Goal: Check status: Check status

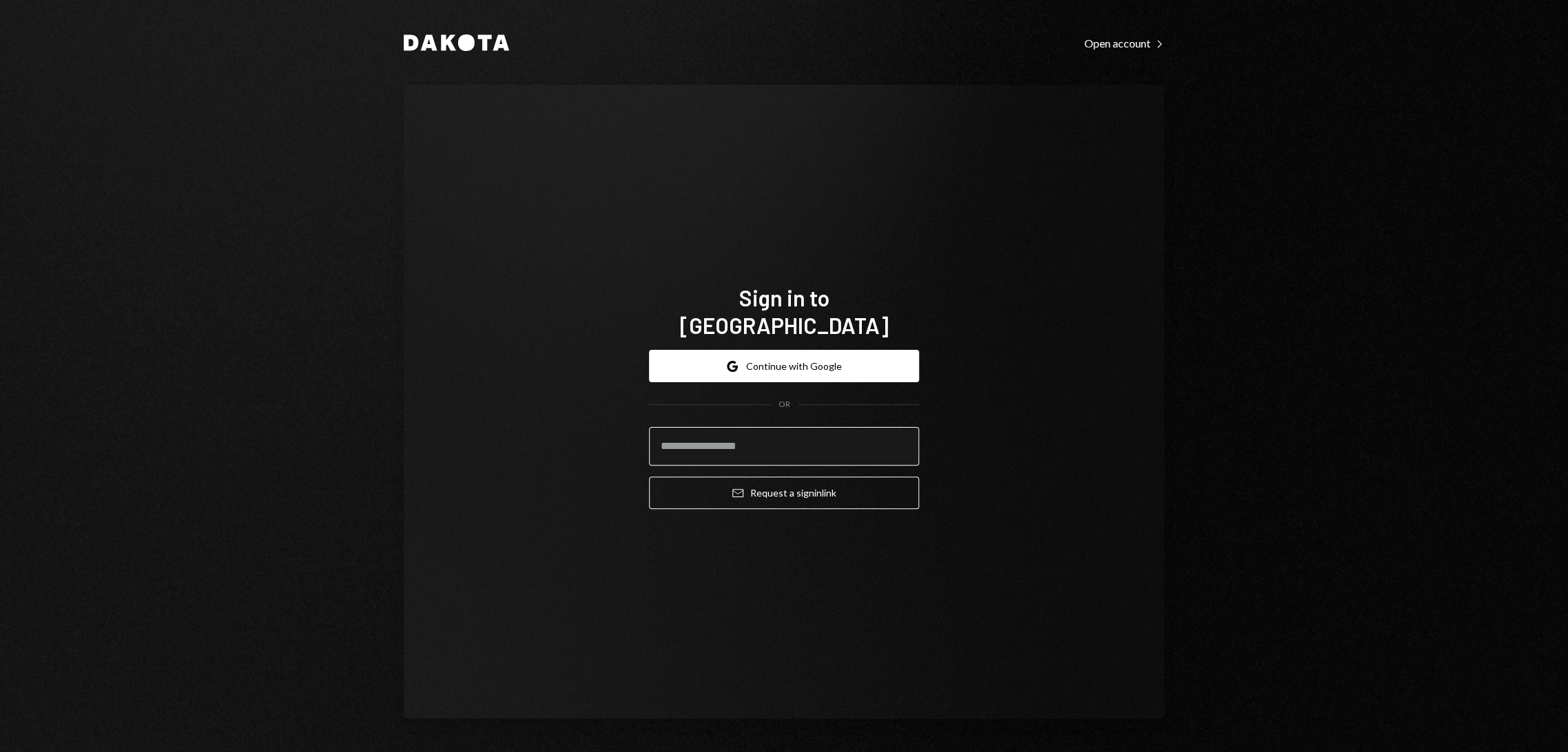
click at [799, 438] on input "email" at bounding box center [784, 446] width 270 height 38
type input "**********"
click at [784, 483] on button "Email Request a sign in link" at bounding box center [784, 492] width 270 height 32
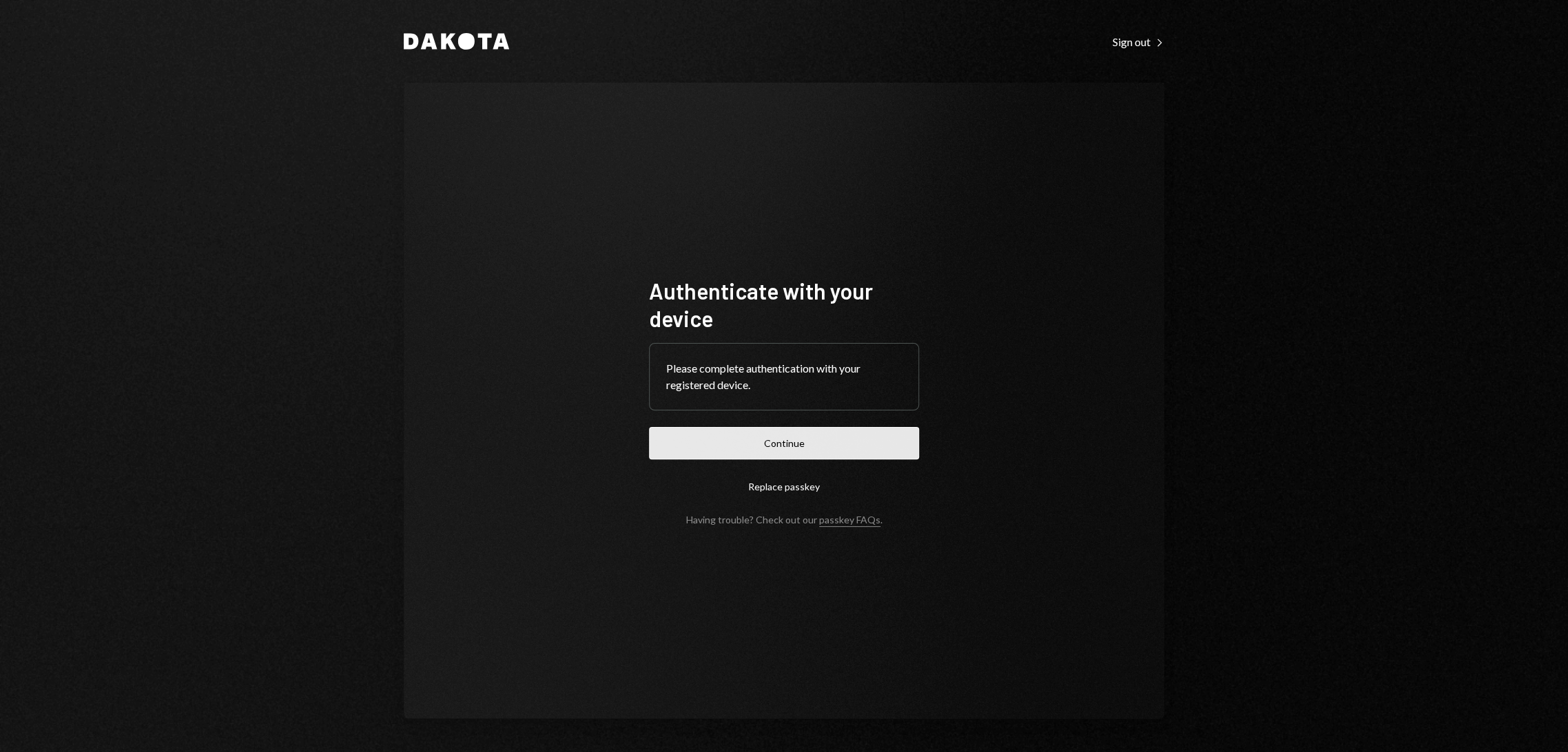
click at [784, 449] on button "Continue" at bounding box center [784, 443] width 270 height 32
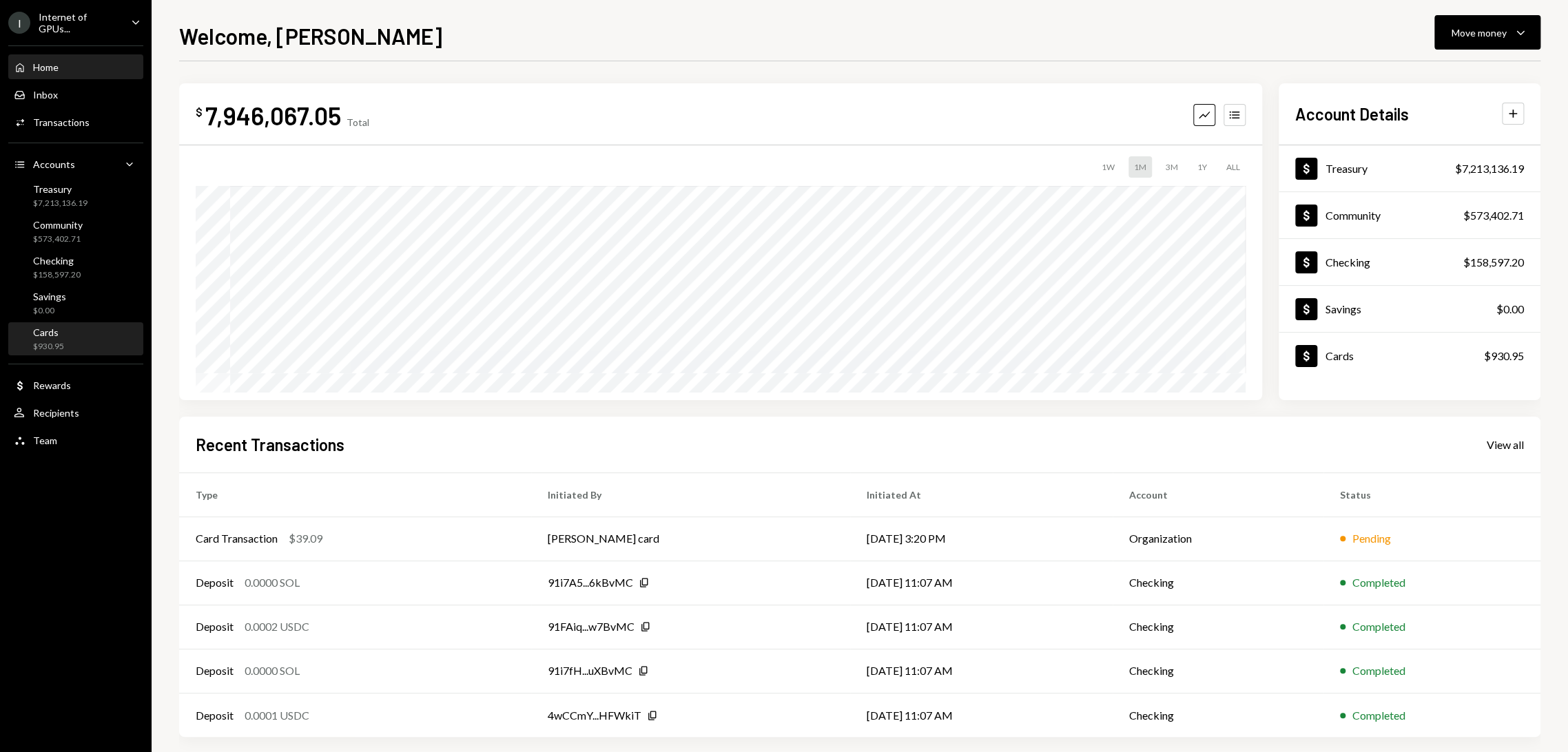
click at [66, 331] on div "Cards $930.95" at bounding box center [76, 340] width 124 height 27
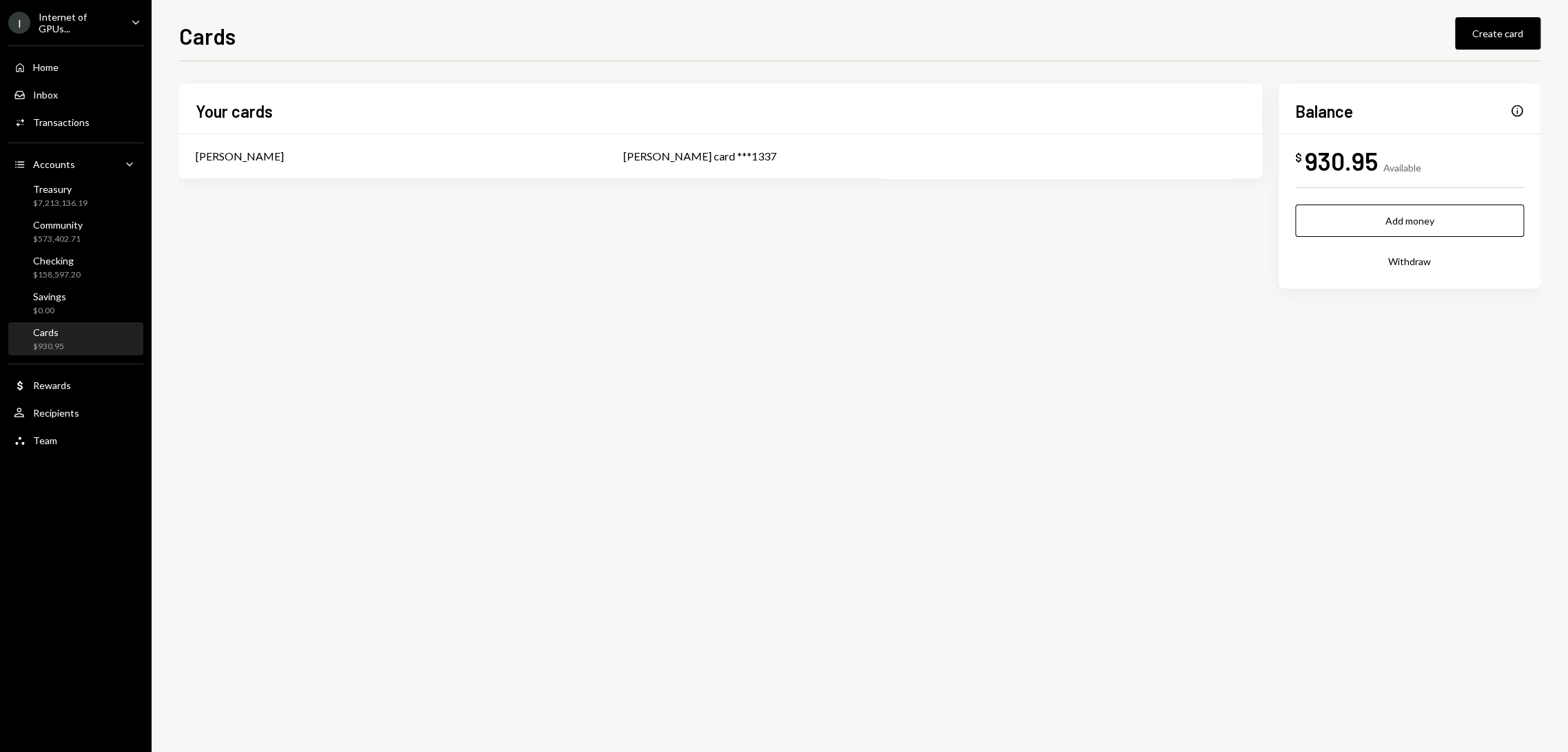
click at [1519, 107] on div "Info" at bounding box center [1517, 111] width 14 height 14
click at [1518, 108] on div "Info" at bounding box center [1517, 111] width 14 height 14
click at [1385, 167] on div "Available" at bounding box center [1402, 168] width 38 height 12
click at [1384, 167] on div "Available" at bounding box center [1402, 168] width 38 height 12
click at [1315, 153] on div "930.95" at bounding box center [1341, 161] width 73 height 31
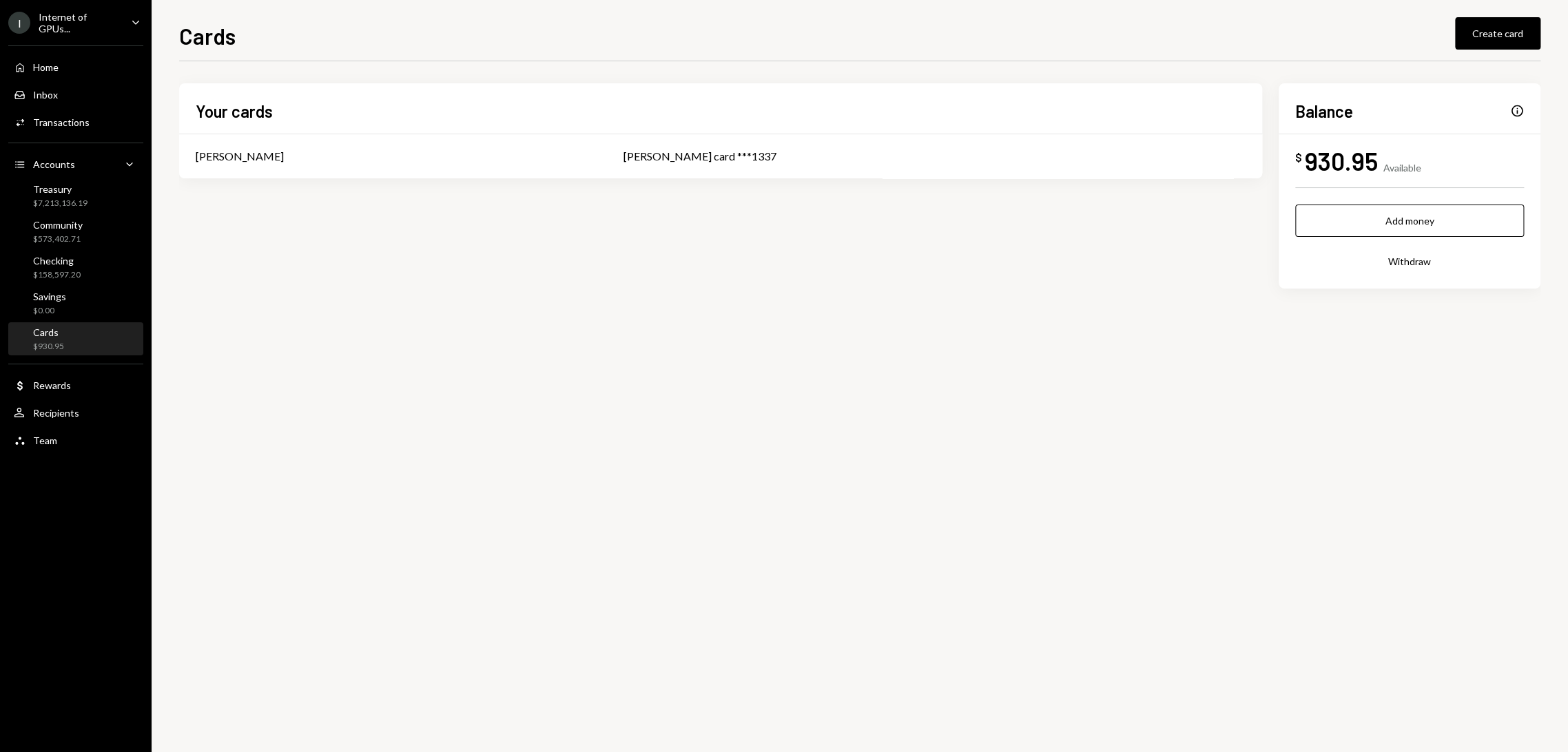
click at [1394, 167] on div "Available" at bounding box center [1402, 168] width 38 height 12
click at [656, 156] on div "Phil Meng card ***1337" at bounding box center [934, 156] width 622 height 17
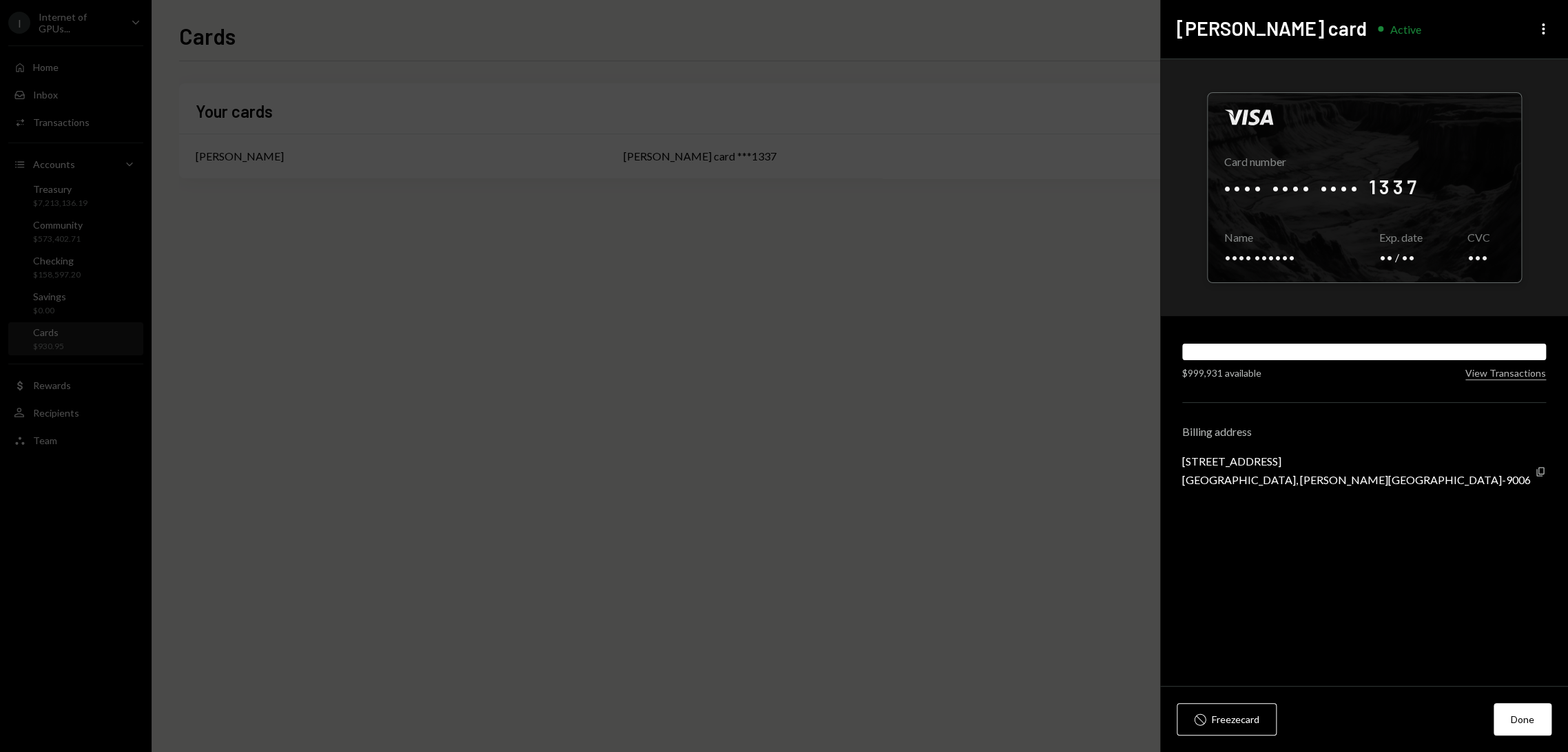
drag, startPoint x: 1503, startPoint y: 377, endPoint x: 1474, endPoint y: 417, distance: 49.4
click at [1472, 409] on div "Visa Card number •••• •••• •••• 1337 Copy Name •••• •••••• Copy Exp. date •• / …" at bounding box center [1363, 372] width 407 height 627
click at [1510, 372] on button "View Transactions" at bounding box center [1505, 373] width 81 height 13
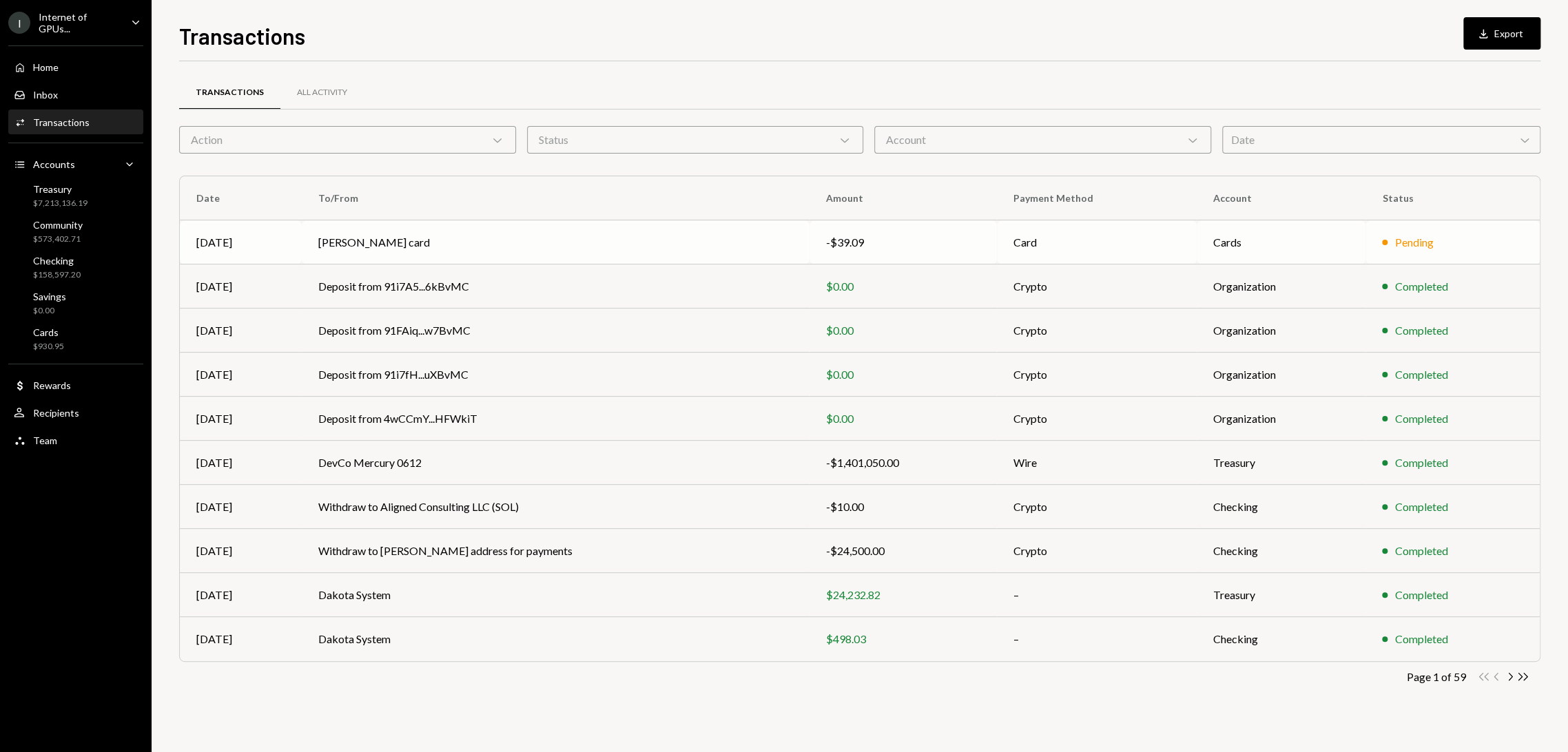
click at [1411, 239] on div "Pending" at bounding box center [1413, 242] width 38 height 17
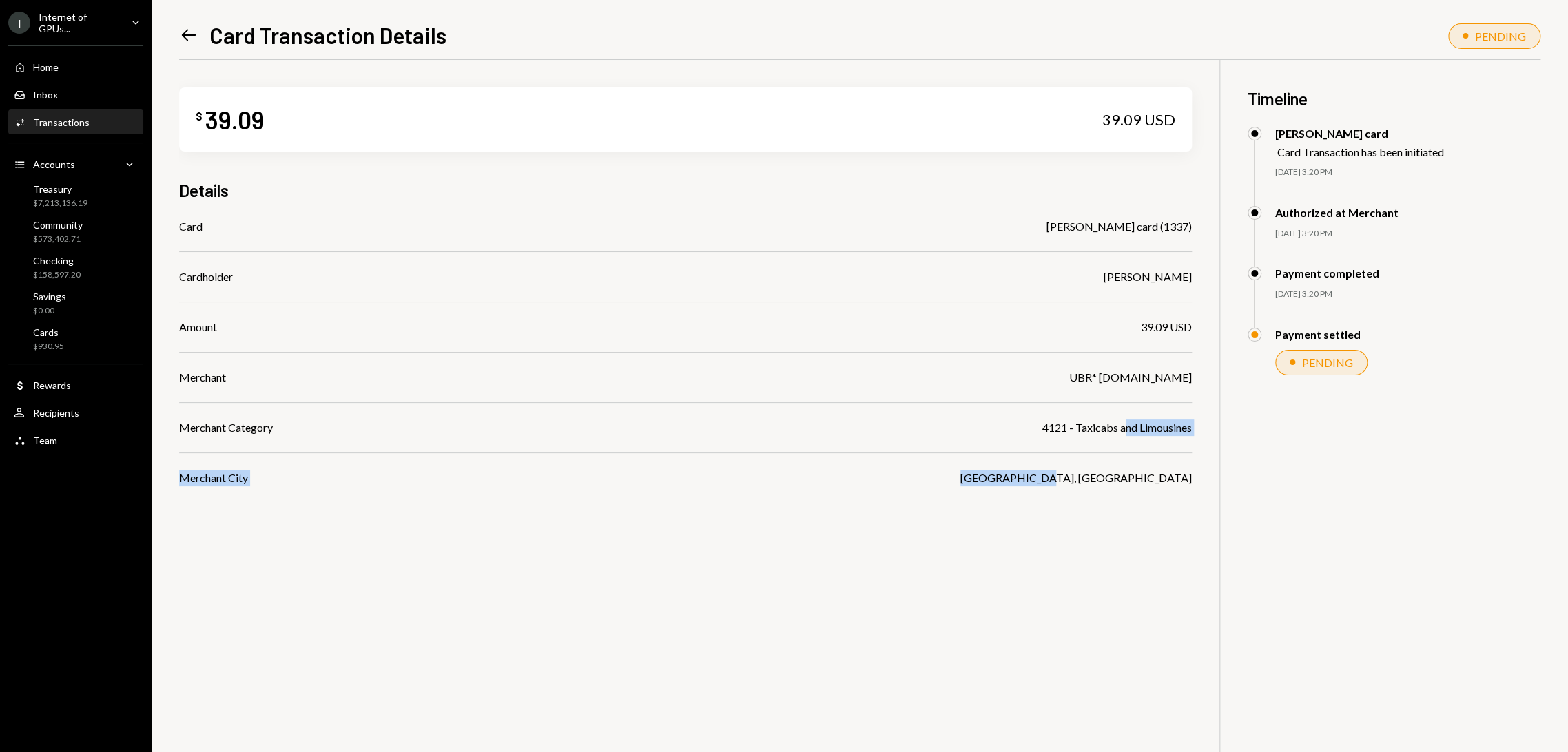
drag, startPoint x: 1172, startPoint y: 478, endPoint x: 1120, endPoint y: 431, distance: 70.1
click at [1120, 431] on div "Card Phil meng card (1337) Cardholder Phillip Meng Amount 39.09 USD Merchant UB…" at bounding box center [684, 351] width 1012 height 268
drag, startPoint x: 1282, startPoint y: 206, endPoint x: 1385, endPoint y: 249, distance: 111.6
click at [1385, 249] on div "Authorized at Merchant 10/02/25 3:20 PM" at bounding box center [1394, 237] width 293 height 61
drag, startPoint x: 1333, startPoint y: 230, endPoint x: 1300, endPoint y: 229, distance: 33.0
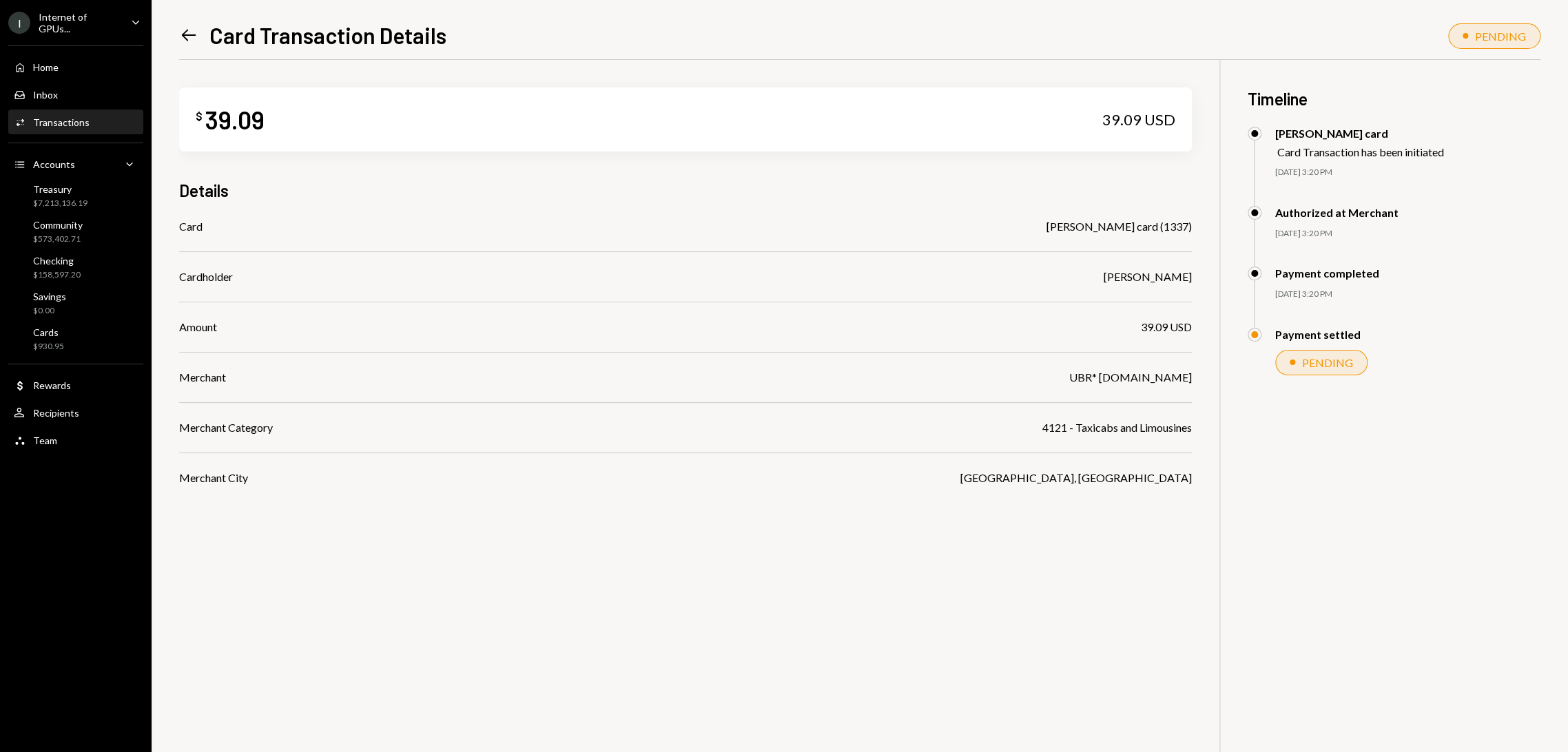
click at [1300, 229] on div "[DATE] 3:20 PM" at bounding box center [1408, 234] width 265 height 12
click at [1307, 363] on div "PENDING" at bounding box center [1327, 362] width 51 height 13
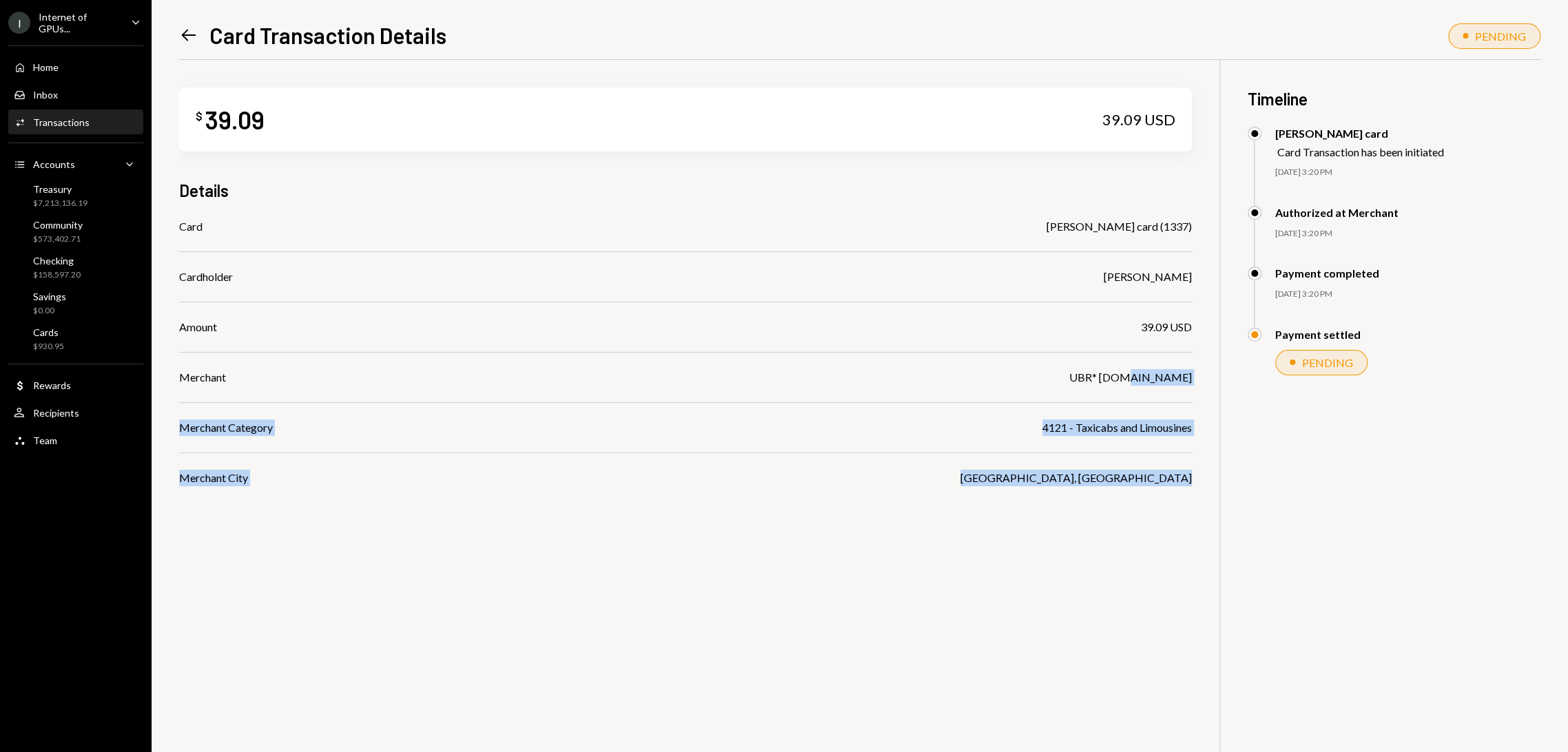
drag, startPoint x: 1209, startPoint y: 379, endPoint x: 1102, endPoint y: 370, distance: 107.4
click at [1107, 371] on div "$ 39.09 39.09 USD Details Card [PERSON_NAME] card (1337) Cardholder [PERSON_NAM…" at bounding box center [859, 436] width 1361 height 752
click at [1100, 370] on div "UBR* [DOMAIN_NAME]" at bounding box center [1130, 377] width 123 height 17
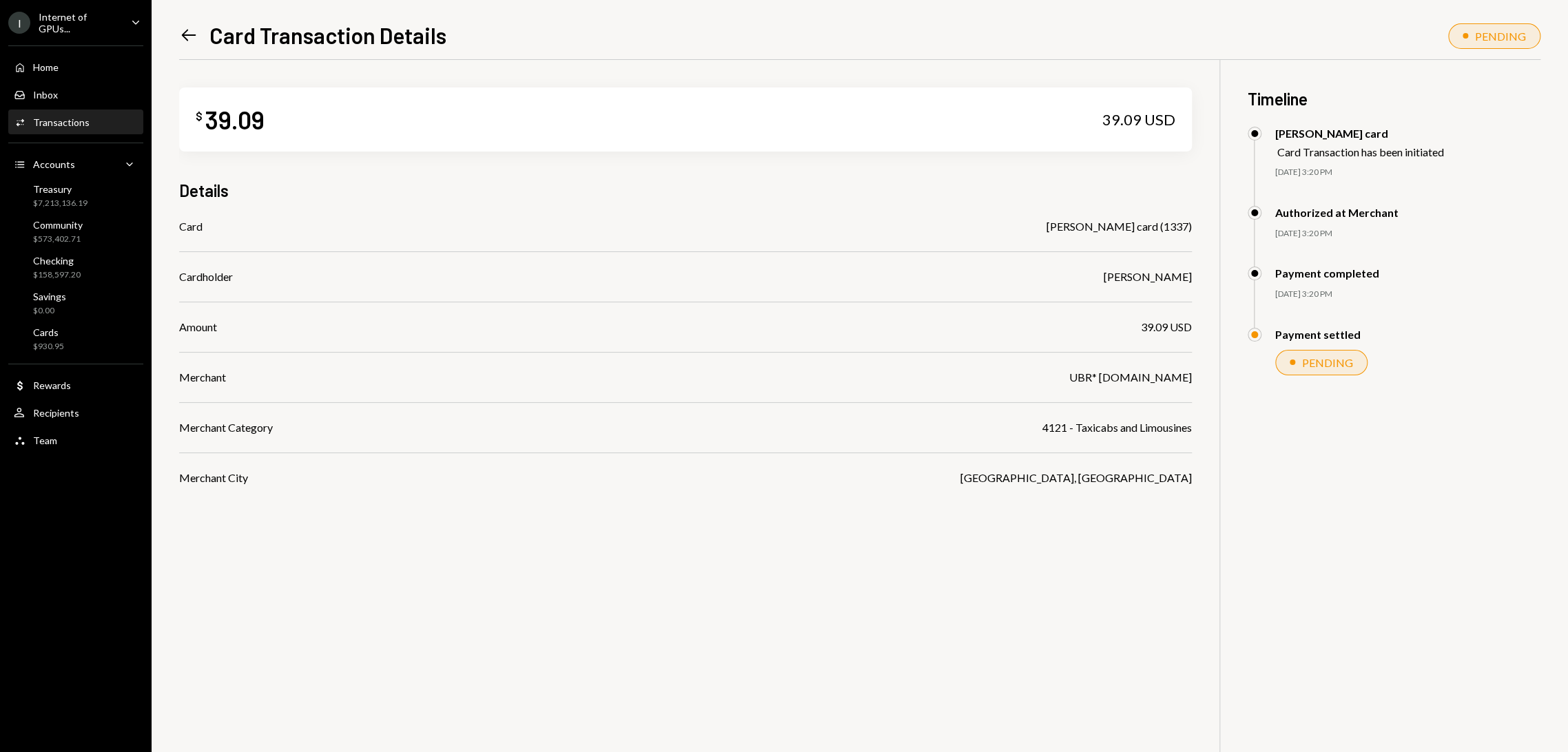
click at [190, 35] on icon at bounding box center [189, 35] width 15 height 12
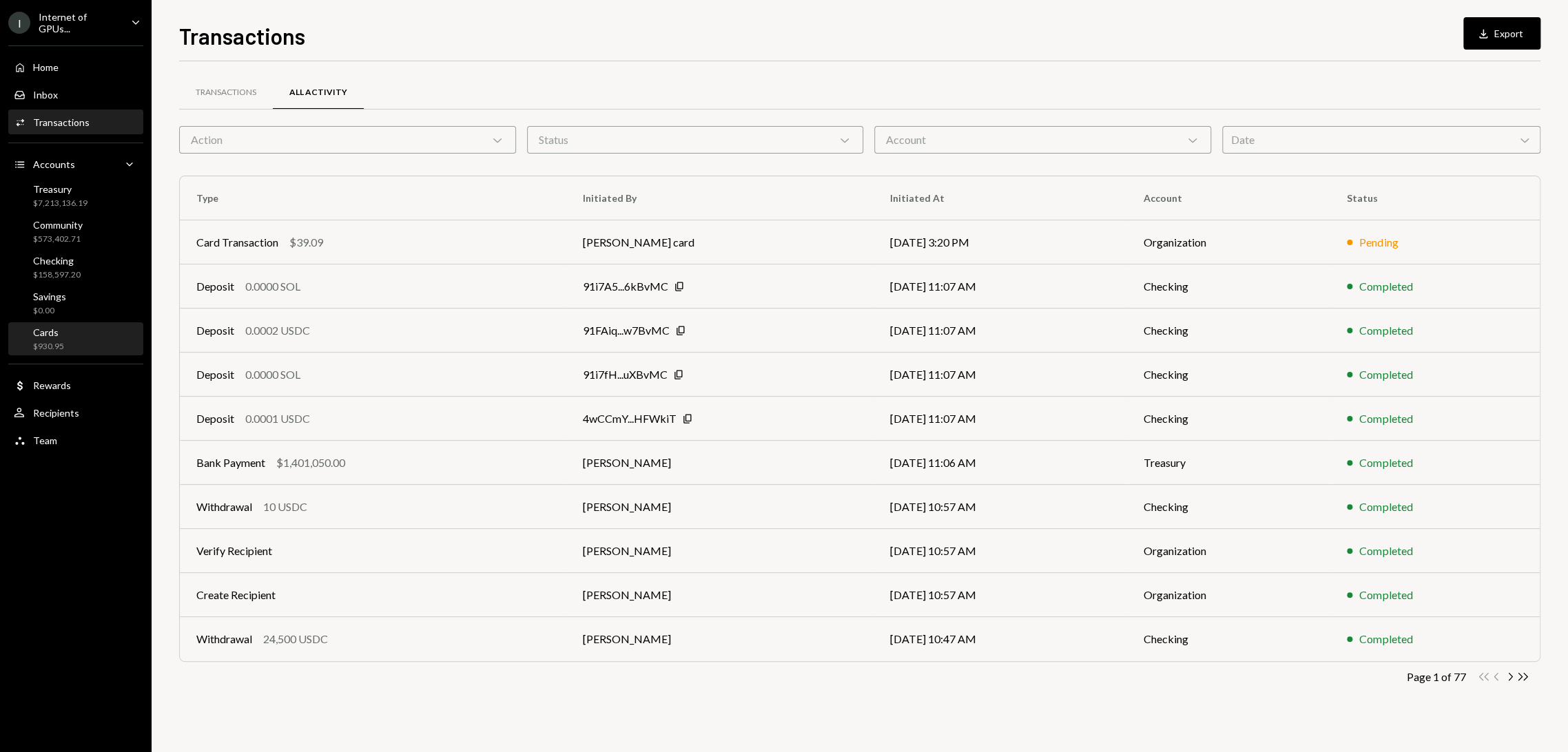
click at [75, 348] on div "Cards $930.95" at bounding box center [76, 340] width 124 height 27
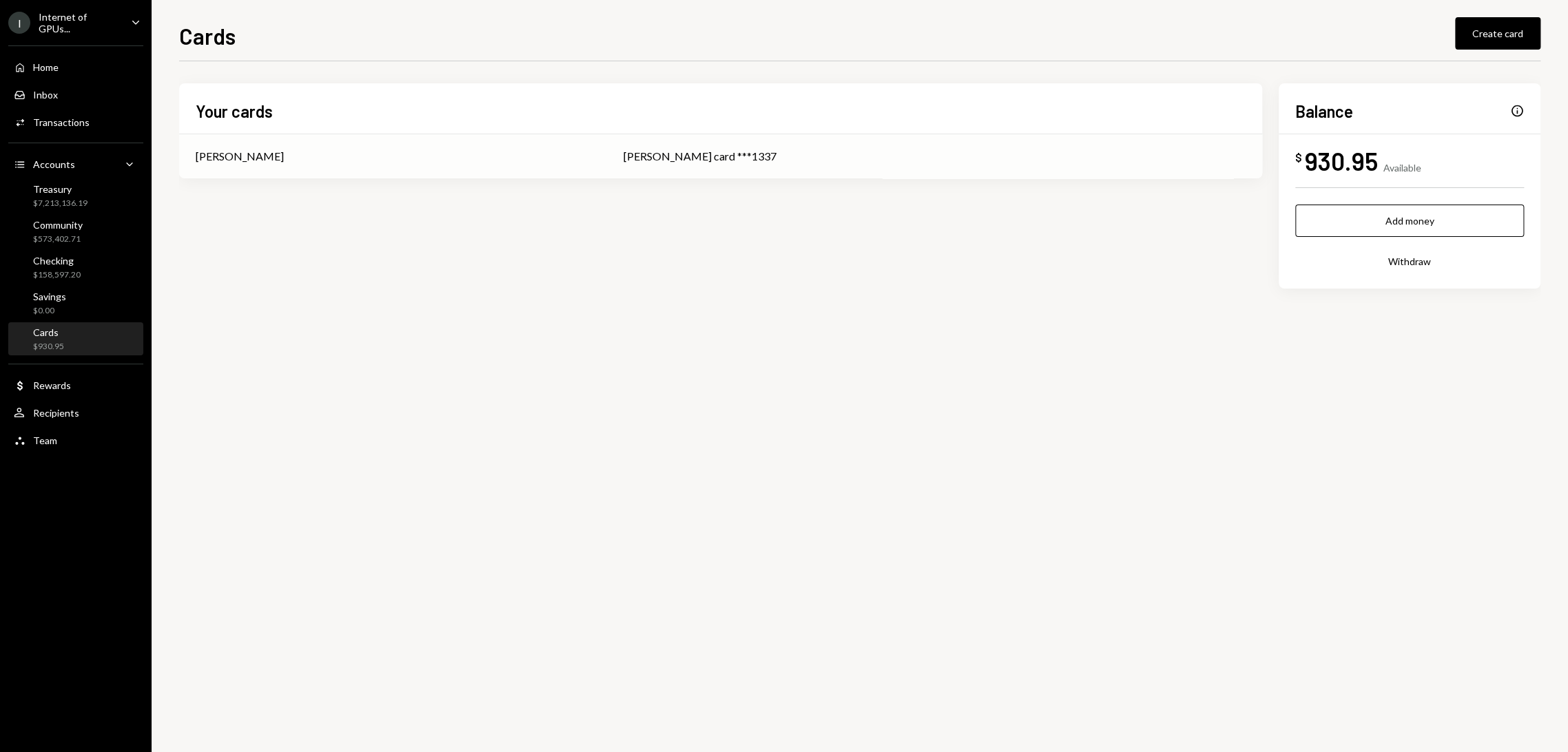
click at [691, 156] on div "Phil Meng card ***1337" at bounding box center [934, 156] width 622 height 17
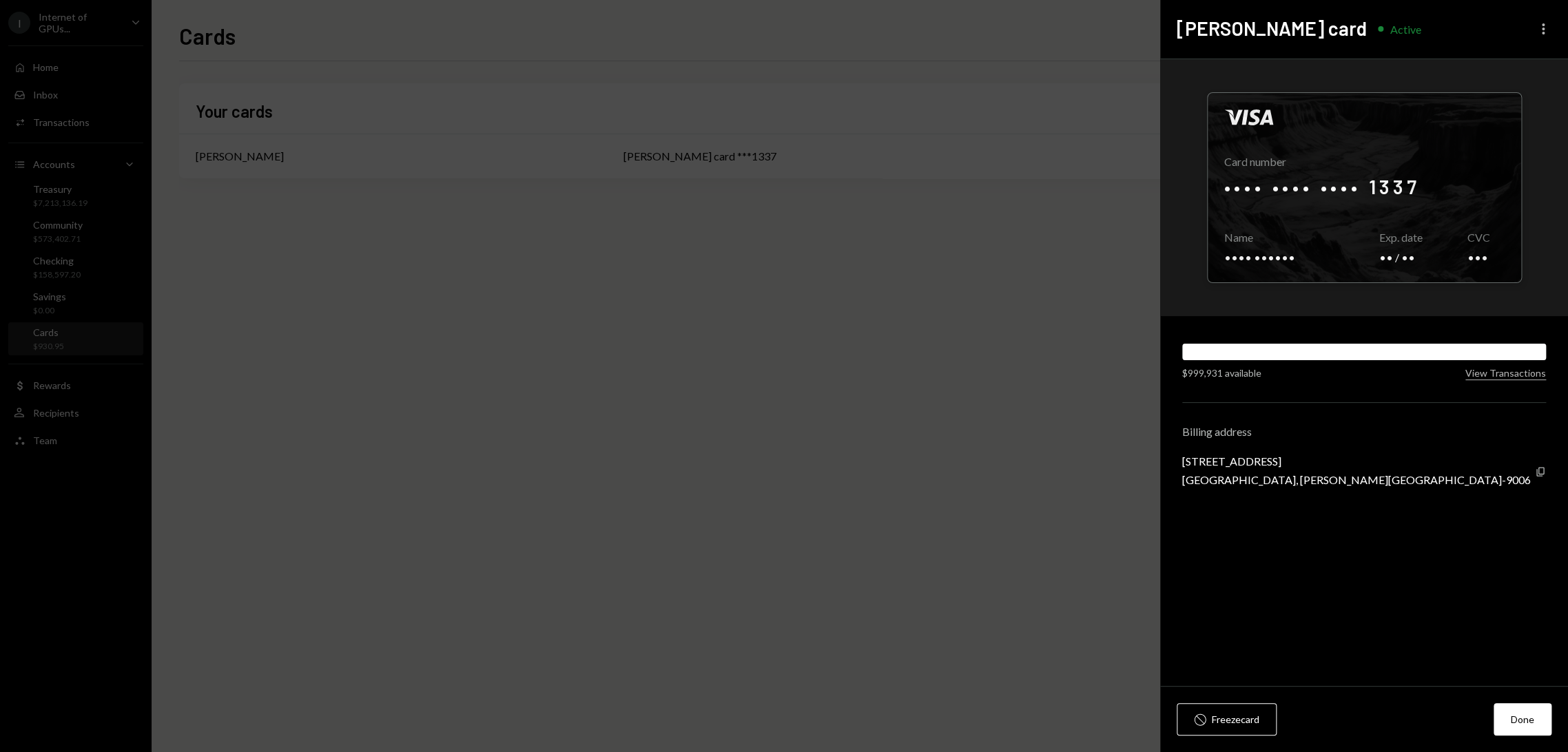
click at [1541, 25] on icon "More" at bounding box center [1542, 28] width 17 height 17
click at [1443, 221] on div at bounding box center [1364, 188] width 313 height 189
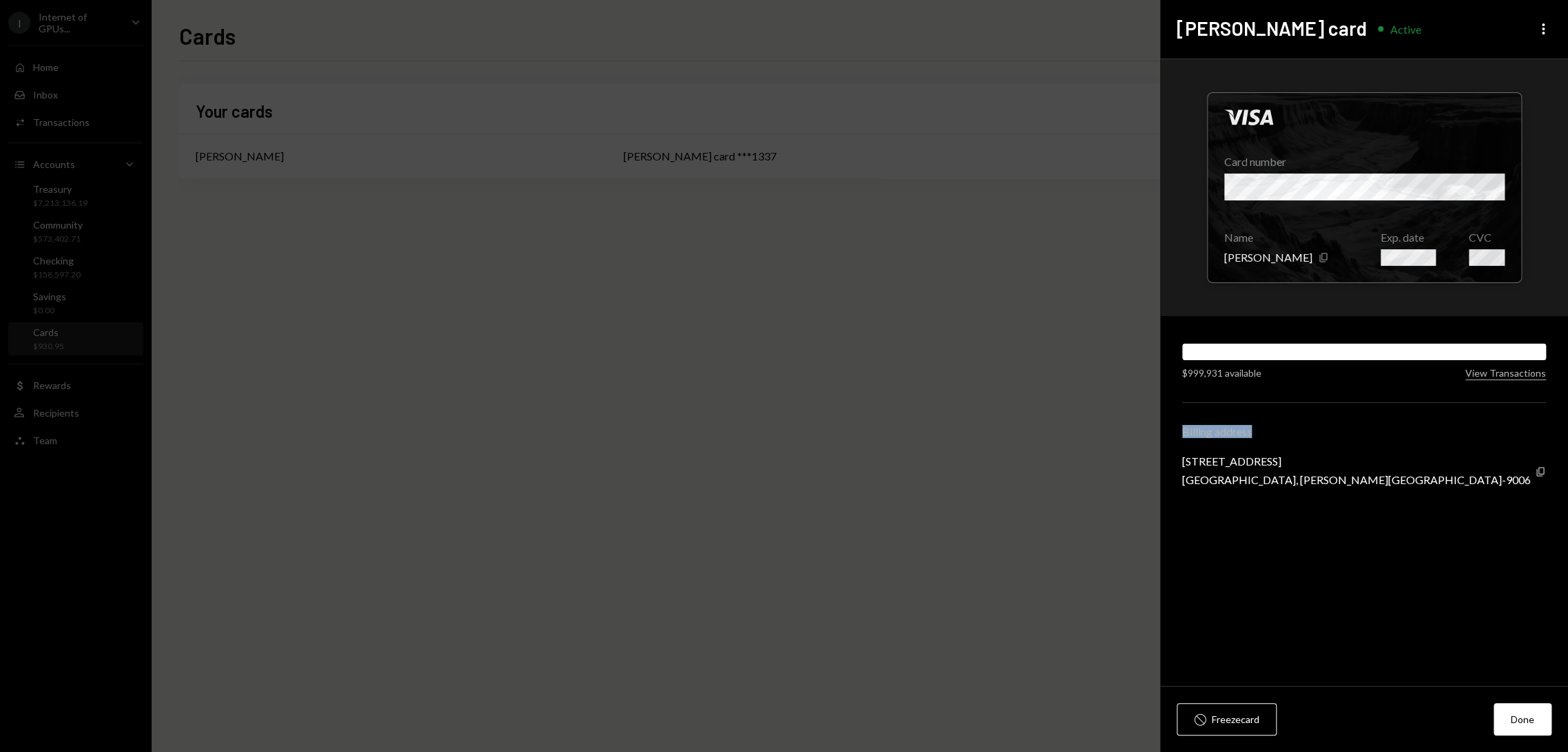
drag, startPoint x: 1273, startPoint y: 440, endPoint x: 1183, endPoint y: 435, distance: 90.1
click at [1183, 435] on div "Billing address 9 Forum Lane, 3119 Camana Bay, George Town KY1-9006 Copy" at bounding box center [1364, 456] width 363 height 61
click at [1490, 371] on button "View Transactions" at bounding box center [1505, 373] width 81 height 13
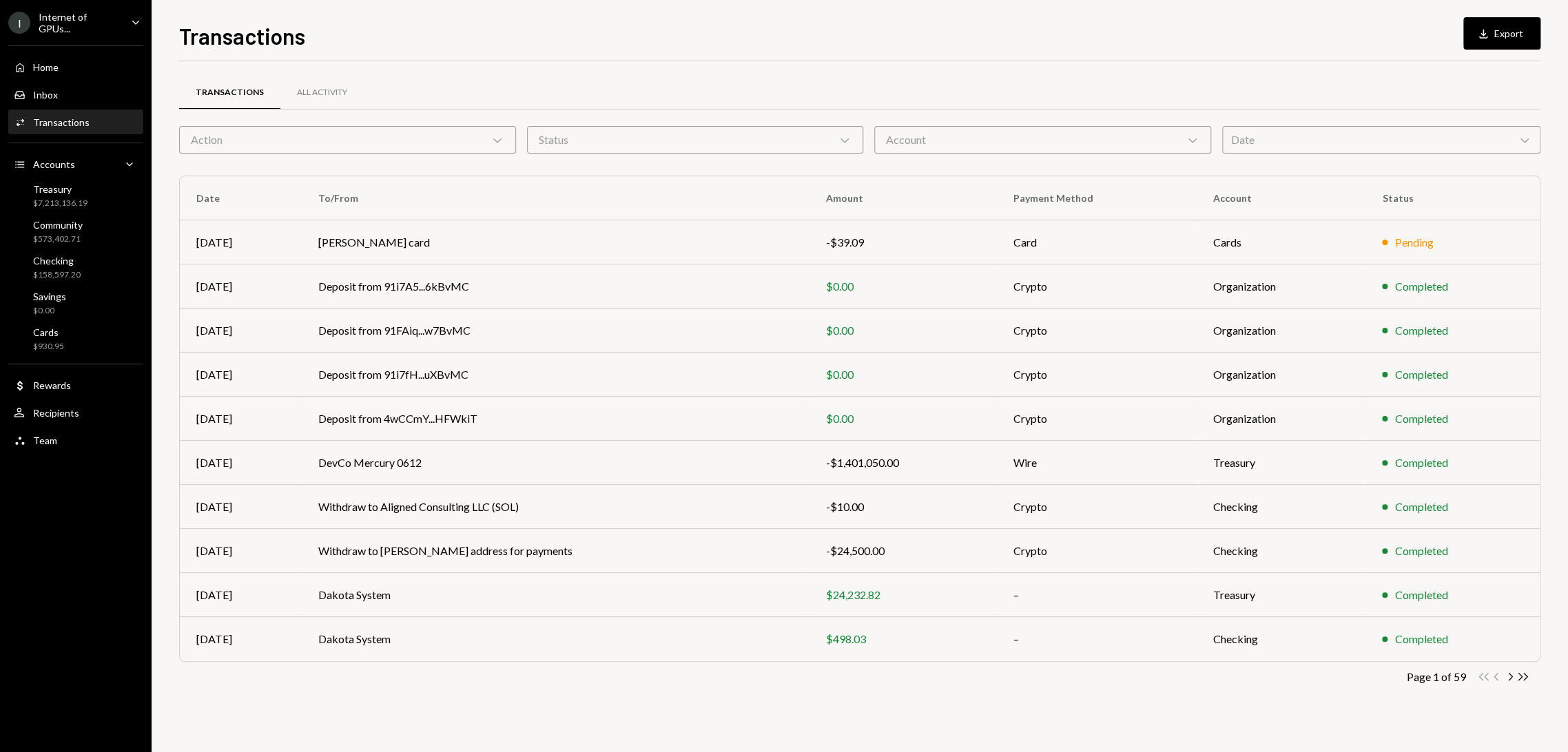
click at [917, 135] on div "Account Chevron Down" at bounding box center [1042, 139] width 337 height 27
click at [659, 71] on div "Transactions All Activity Action Chevron Down Status Chevron Down Account Chevr…" at bounding box center [859, 390] width 1361 height 658
click at [931, 140] on div "Account Chevron Down" at bounding box center [1042, 139] width 337 height 27
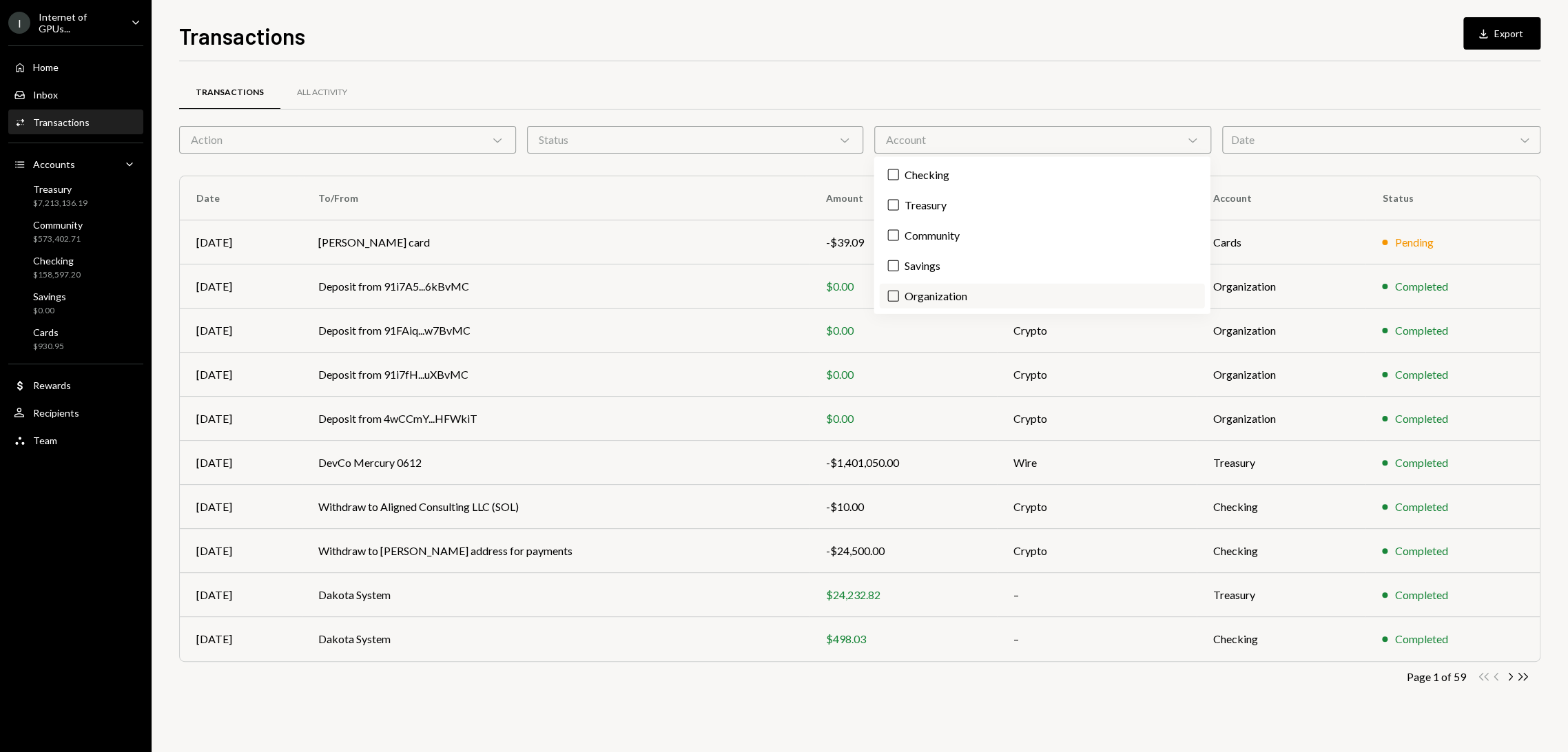
click at [920, 290] on label "Organization" at bounding box center [1041, 295] width 325 height 25
click at [898, 291] on button "Organization" at bounding box center [892, 295] width 11 height 11
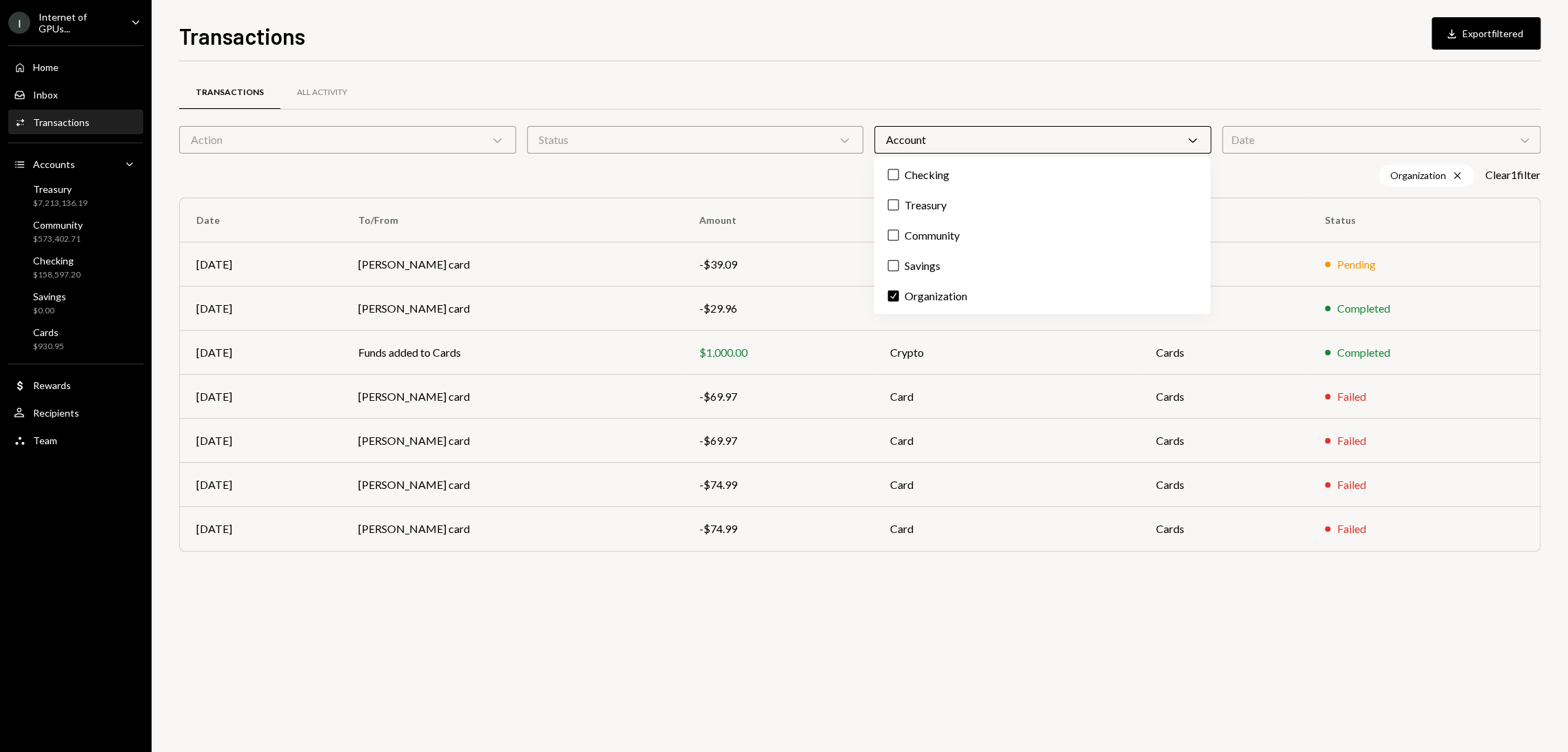
click at [864, 612] on div "Transactions All Activity Action Chevron Down Status Chevron Down Account Chevr…" at bounding box center [859, 406] width 1361 height 691
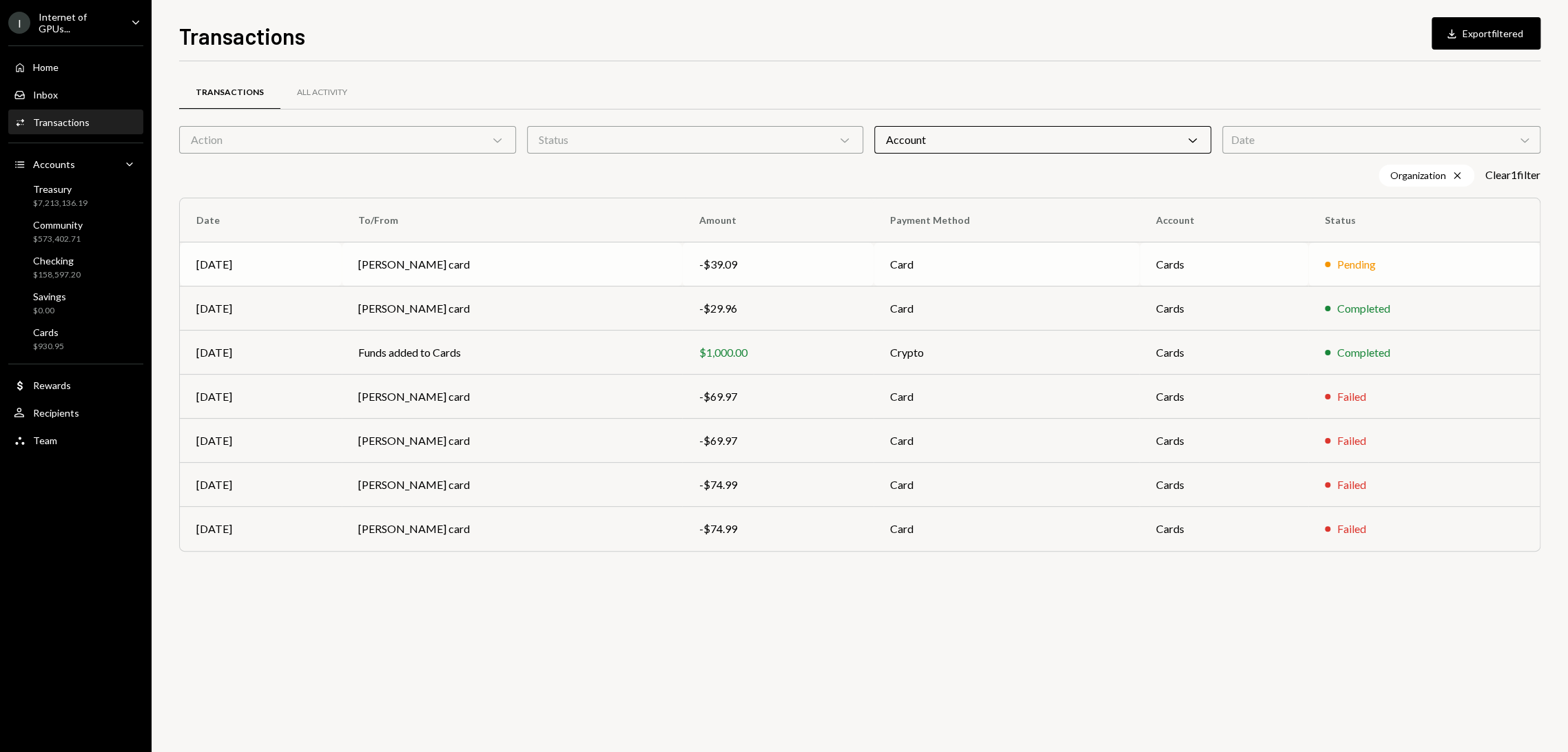
click at [1363, 272] on div "Pending" at bounding box center [1356, 264] width 38 height 17
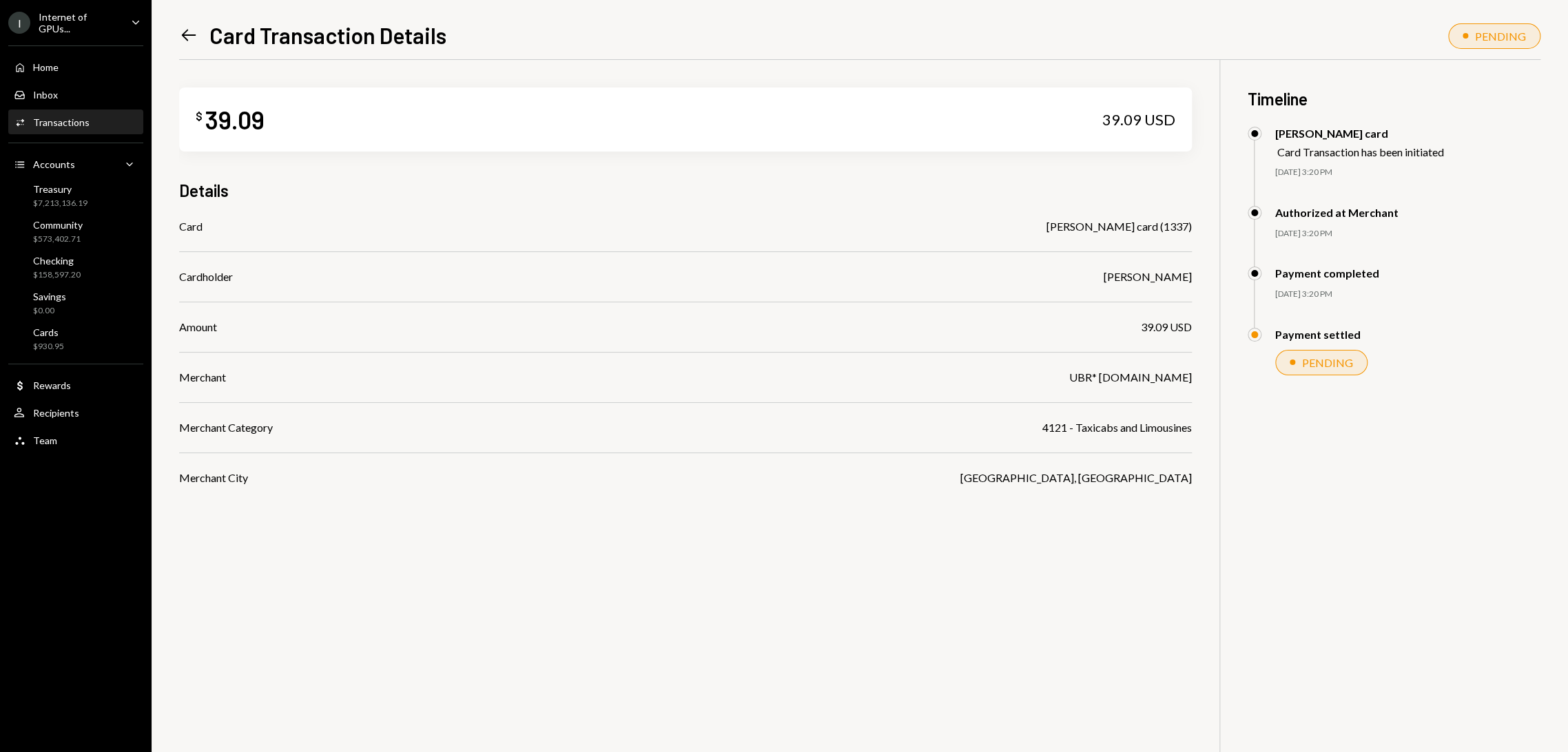
drag, startPoint x: 1355, startPoint y: 301, endPoint x: 1271, endPoint y: 278, distance: 87.1
click at [1271, 278] on div "Payment completed 10/02/25 3:20 PM" at bounding box center [1394, 297] width 293 height 61
click at [809, 619] on div "$ 39.09 39.09 USD Details Card [PERSON_NAME] card (1337) Cardholder [PERSON_NAM…" at bounding box center [859, 436] width 1361 height 752
click at [1328, 336] on div "Payment settled" at bounding box center [1318, 334] width 85 height 13
click at [1337, 373] on div "PENDING" at bounding box center [1322, 362] width 92 height 26
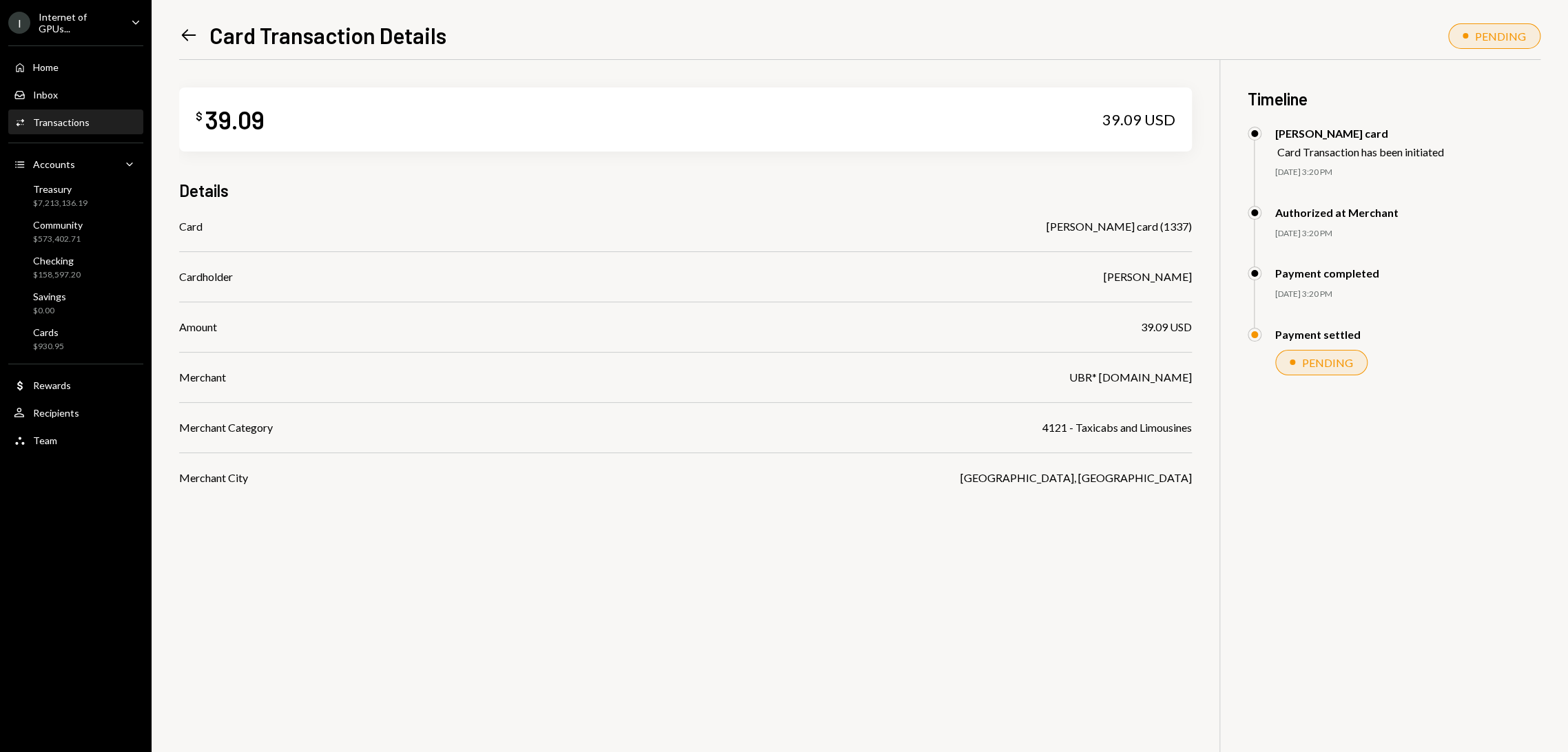
drag, startPoint x: 1315, startPoint y: 152, endPoint x: 1400, endPoint y: 230, distance: 115.4
click at [1400, 230] on div "Phil Meng card Card Transaction has been initiated 10/02/25 3:20 PM Authorized …" at bounding box center [1394, 264] width 293 height 276
click at [1400, 230] on div "[DATE] 3:20 PM" at bounding box center [1408, 234] width 265 height 12
drag, startPoint x: 1400, startPoint y: 230, endPoint x: 1289, endPoint y: 211, distance: 112.6
click at [1289, 211] on div "Authorized at Merchant [DATE] 3:20 PM" at bounding box center [1394, 237] width 293 height 61
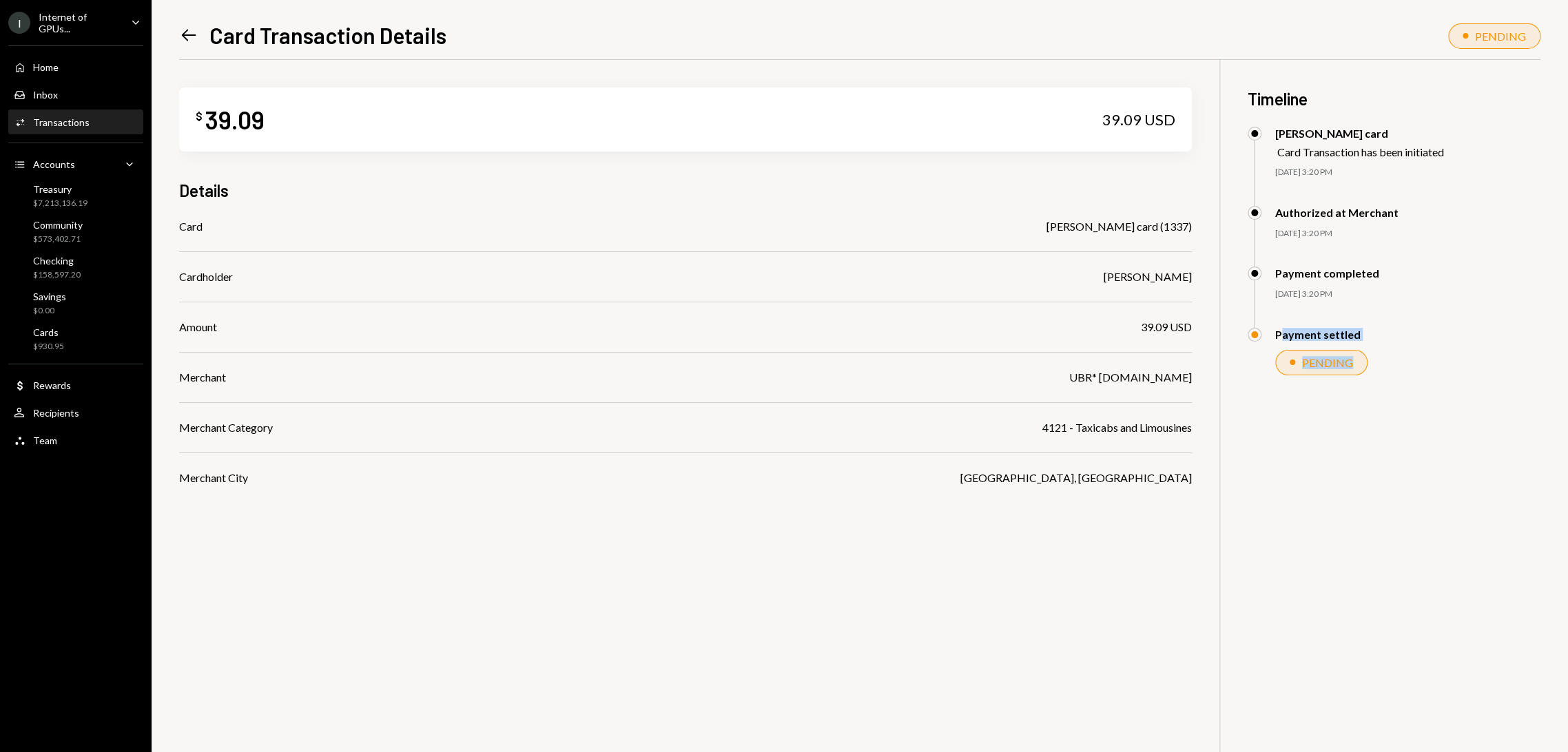
drag, startPoint x: 1278, startPoint y: 340, endPoint x: 1405, endPoint y: 359, distance: 128.4
click at [1405, 356] on div "Payment settled PENDING" at bounding box center [1394, 365] width 293 height 75
click at [1405, 361] on div "PENDING" at bounding box center [1408, 362] width 265 height 26
click at [1328, 483] on div "$ 39.09 39.09 USD Details Card [PERSON_NAME] card (1337) Cardholder [PERSON_NAM…" at bounding box center [859, 436] width 1361 height 752
